Goal: Information Seeking & Learning: Find specific fact

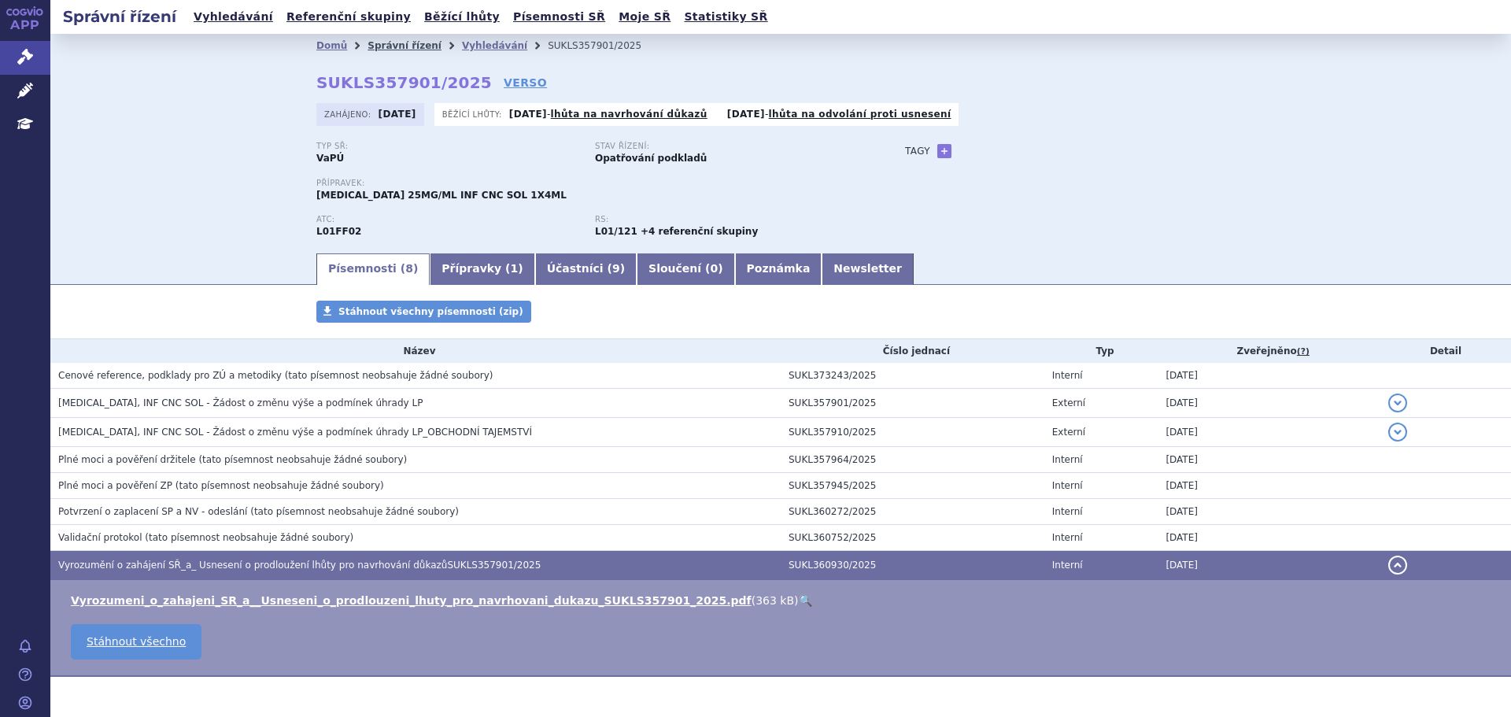
click at [384, 47] on link "Správní řízení" at bounding box center [405, 45] width 74 height 11
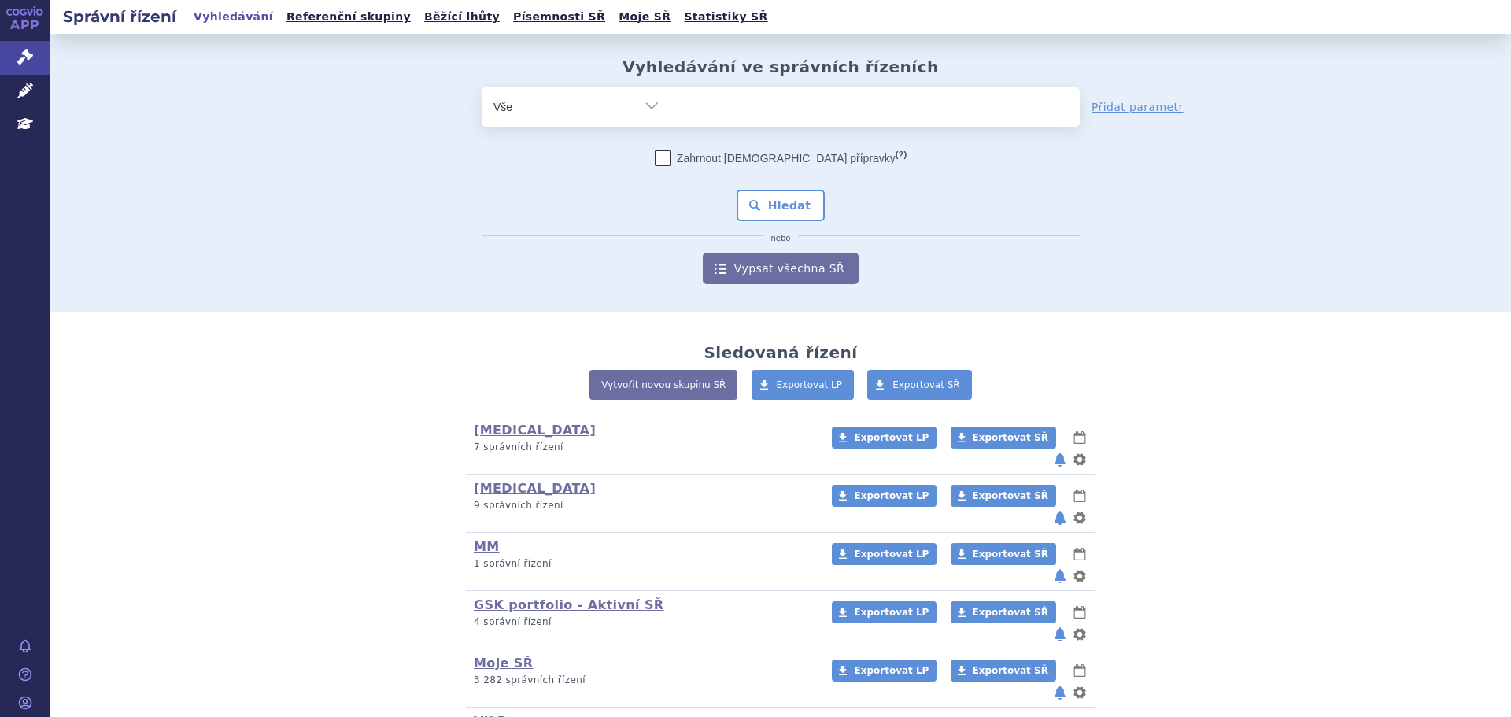
click at [753, 112] on ul at bounding box center [875, 103] width 409 height 33
click at [671, 112] on select at bounding box center [671, 106] width 1 height 39
type input "je"
type input "jem"
type input "jempe"
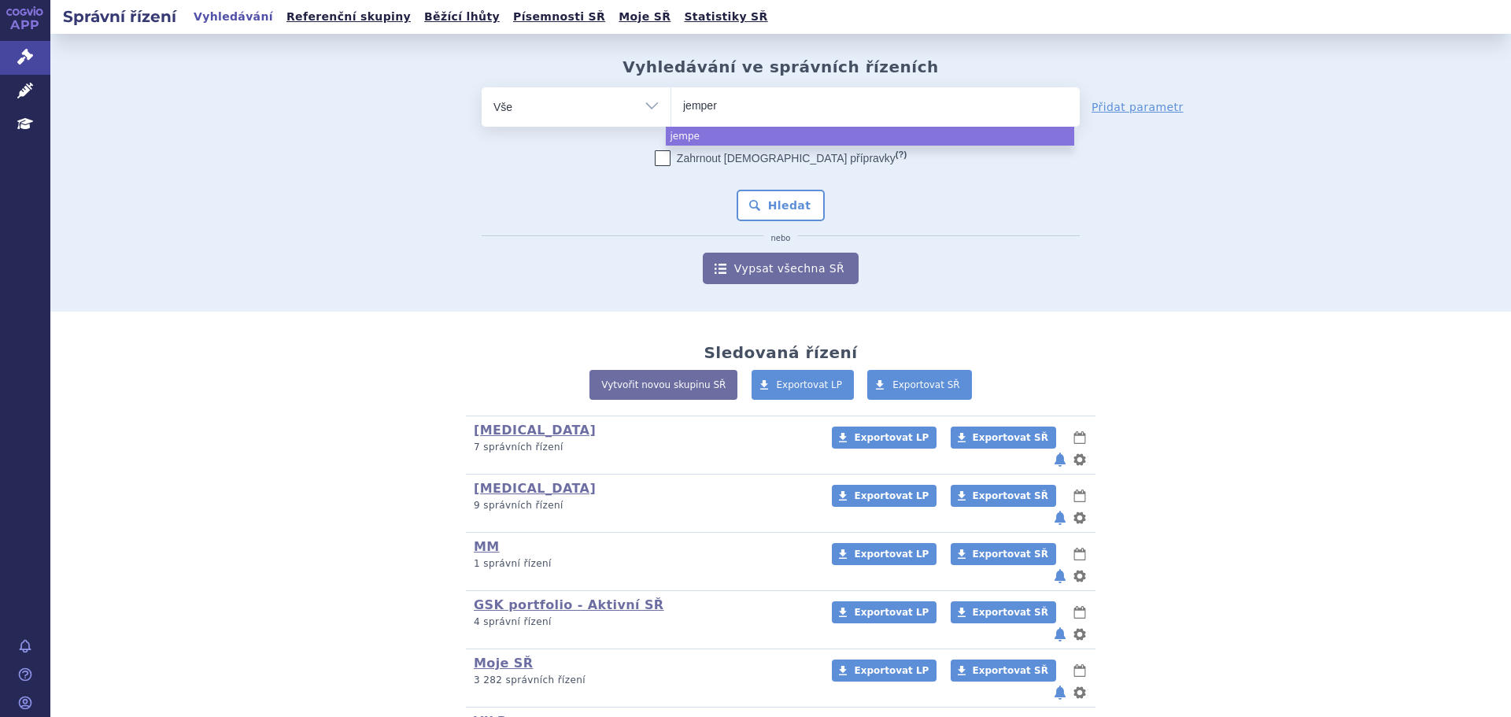
type input "jemperl"
type input "[MEDICAL_DATA]"
select select "[MEDICAL_DATA]"
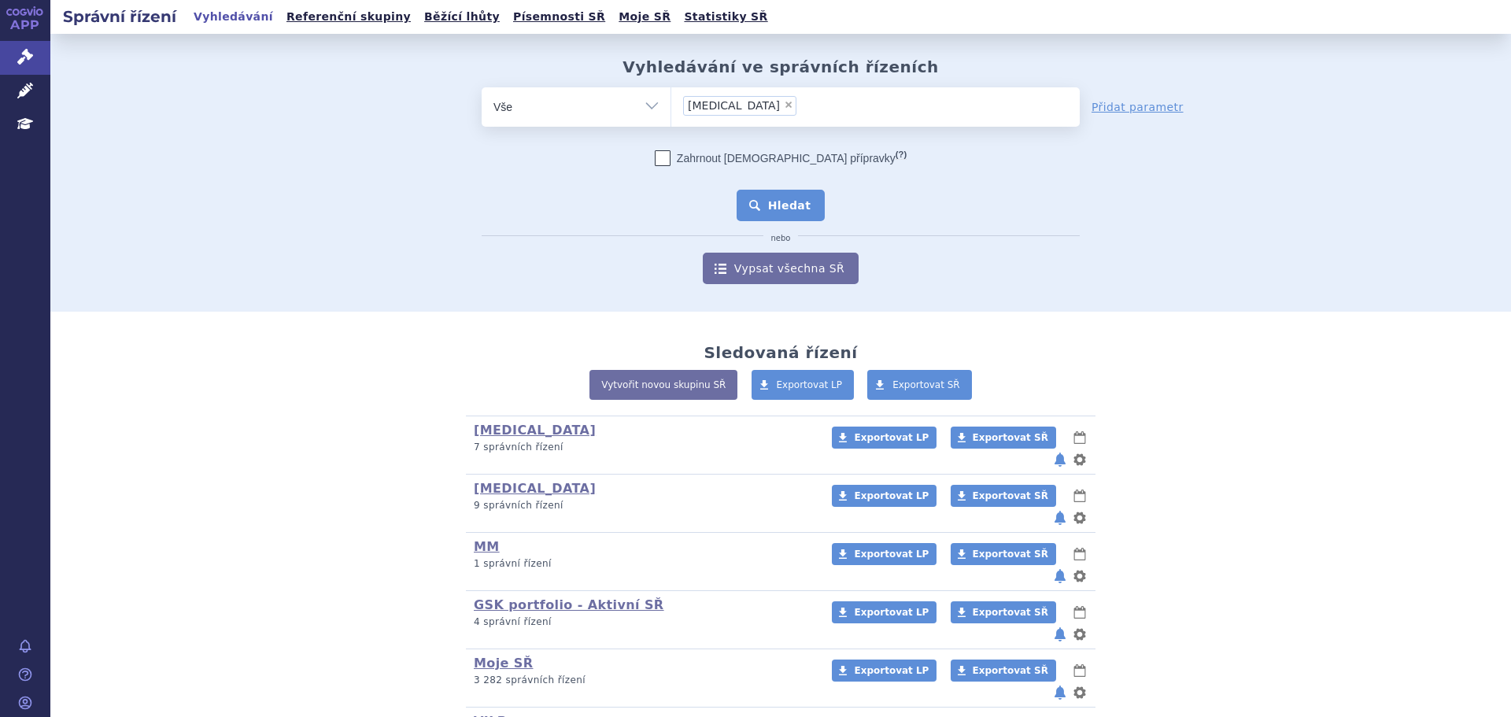
click at [782, 214] on button "Hledat" at bounding box center [781, 205] width 89 height 31
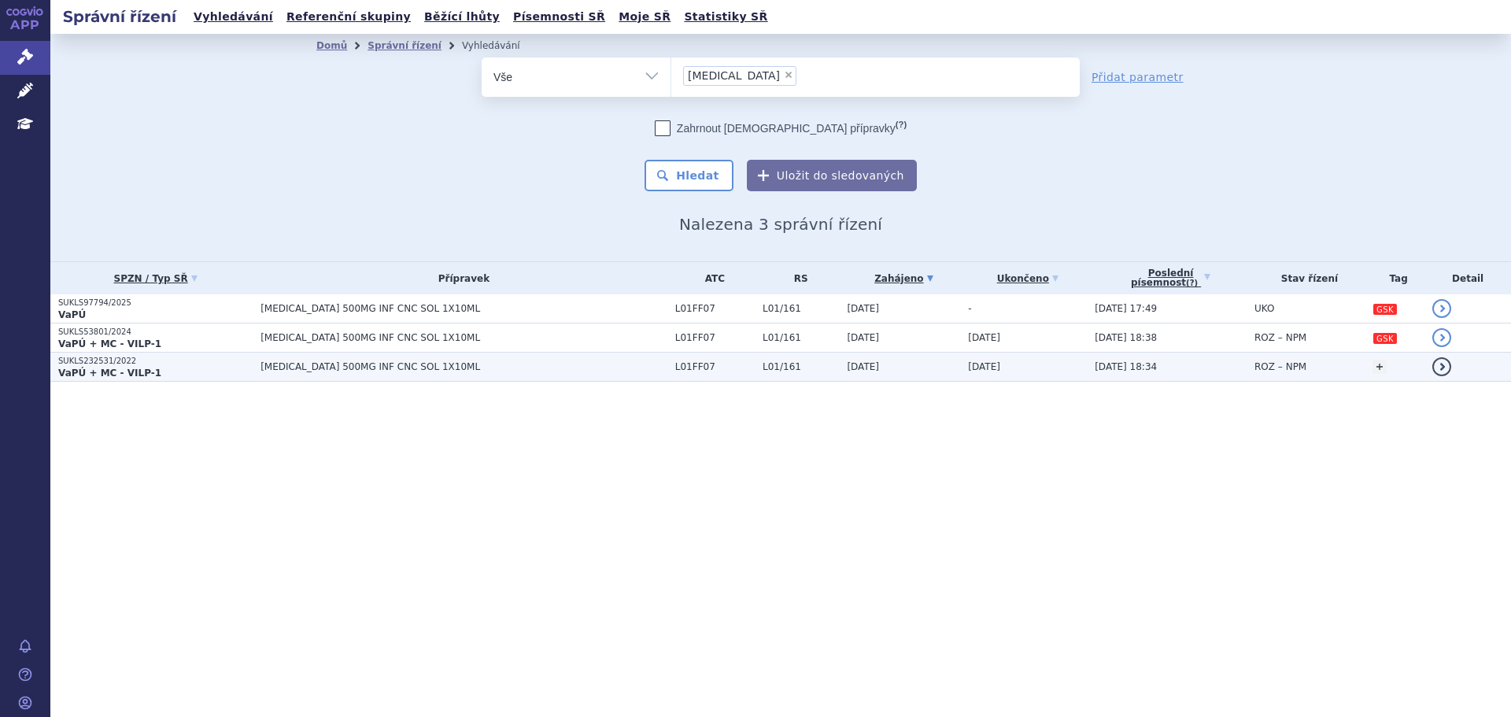
click at [435, 358] on td "JEMPERLI 500MG INF CNC SOL 1X10ML" at bounding box center [460, 367] width 415 height 29
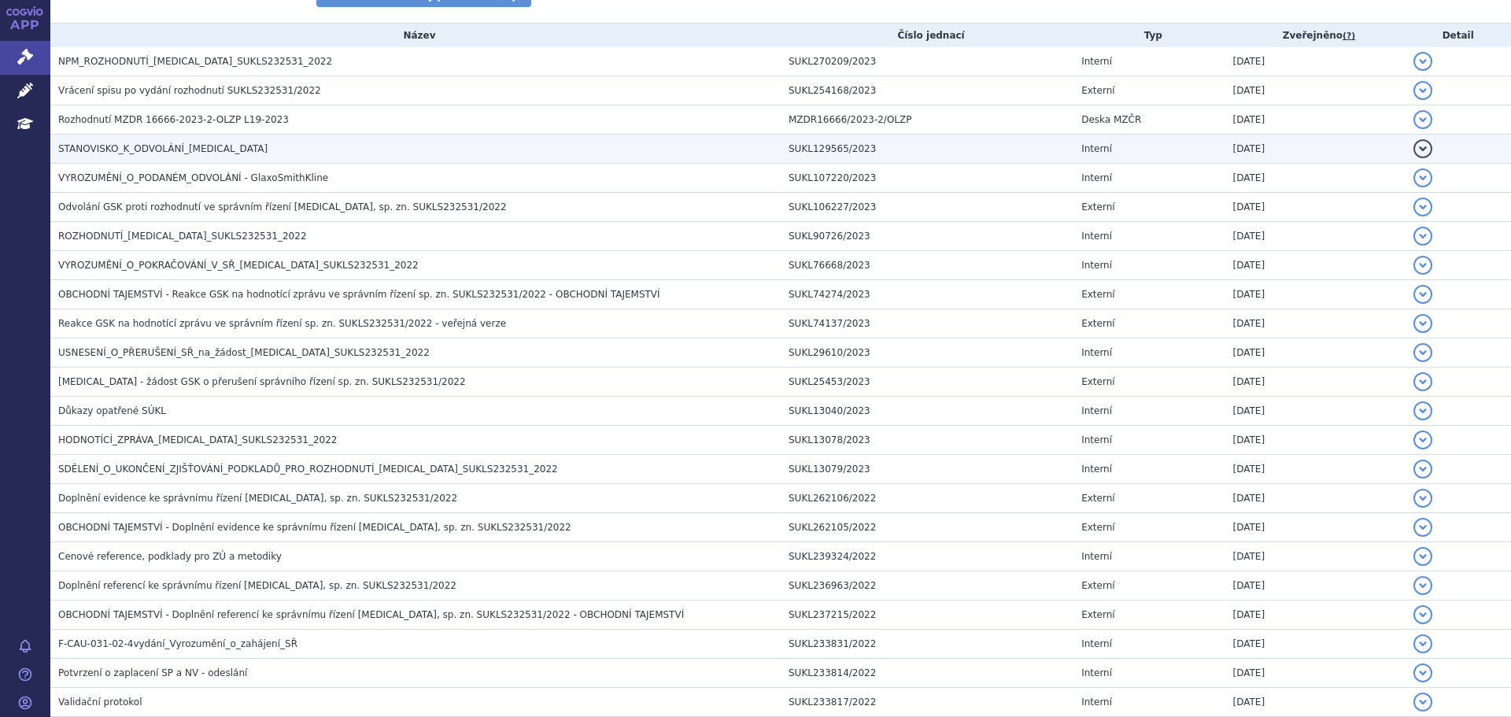
scroll to position [316, 0]
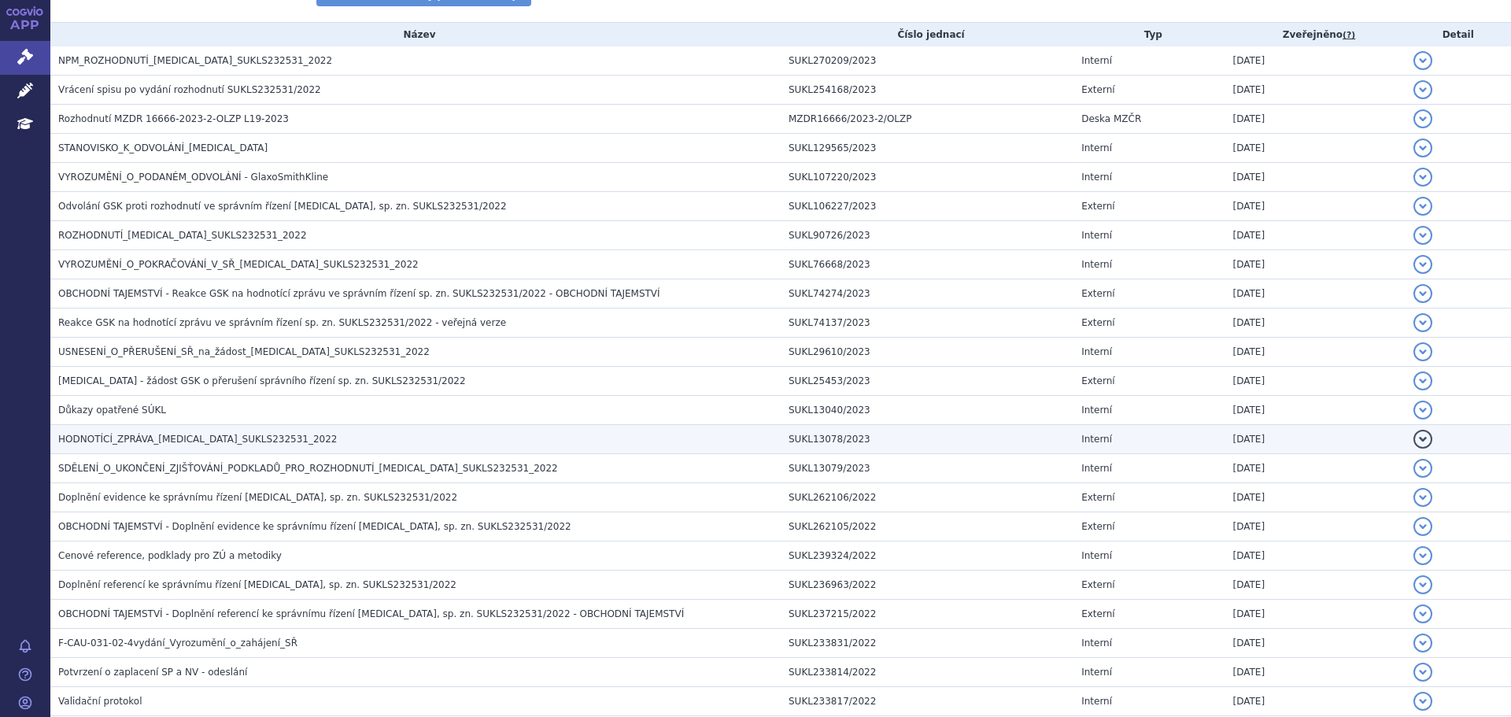
click at [237, 434] on span "HODNOTÍCÍ_ZPRÁVA_JEMPERLI_SUKLS232531_2022" at bounding box center [197, 439] width 279 height 11
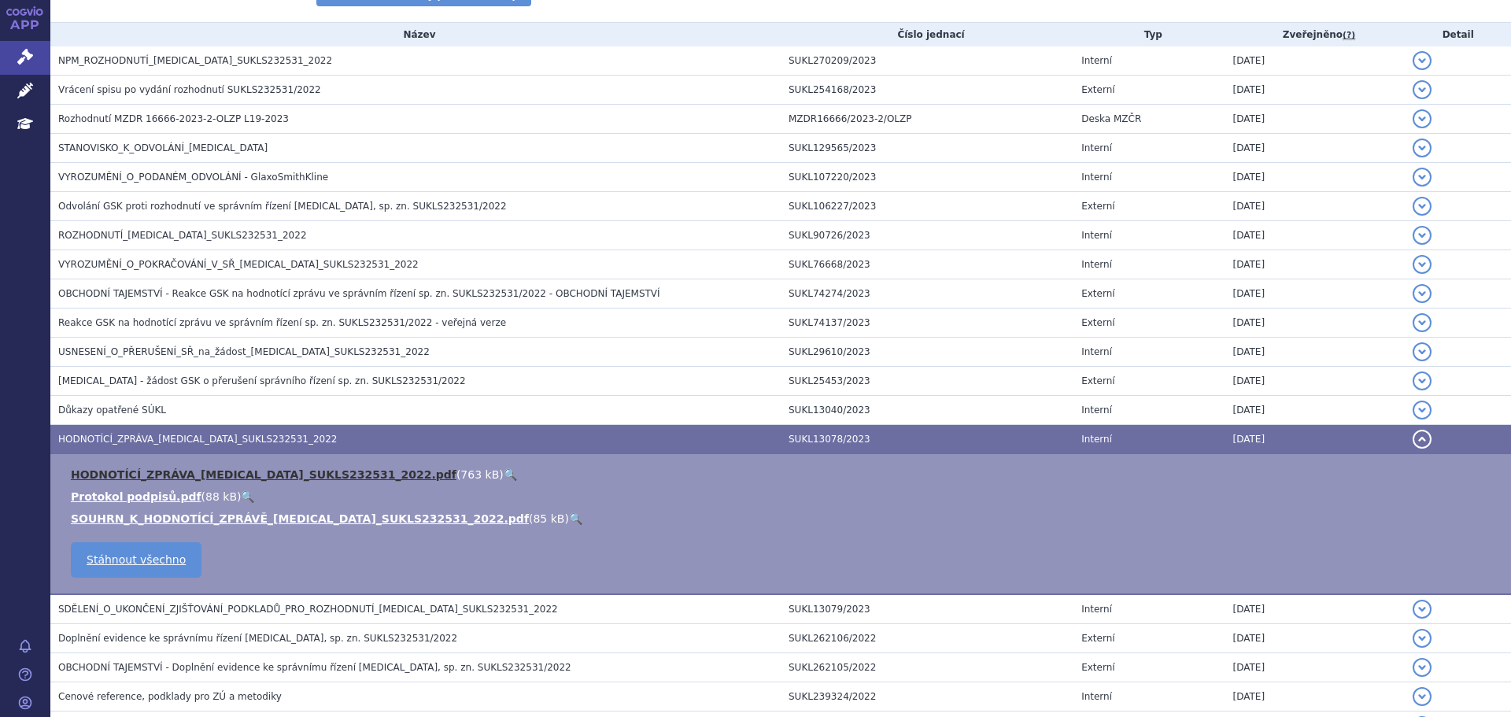
click at [231, 470] on link "HODNOTÍCÍ_ZPRÁVA_JEMPERLI_SUKLS232531_2022.pdf" at bounding box center [264, 474] width 386 height 13
